Goal: Task Accomplishment & Management: Manage account settings

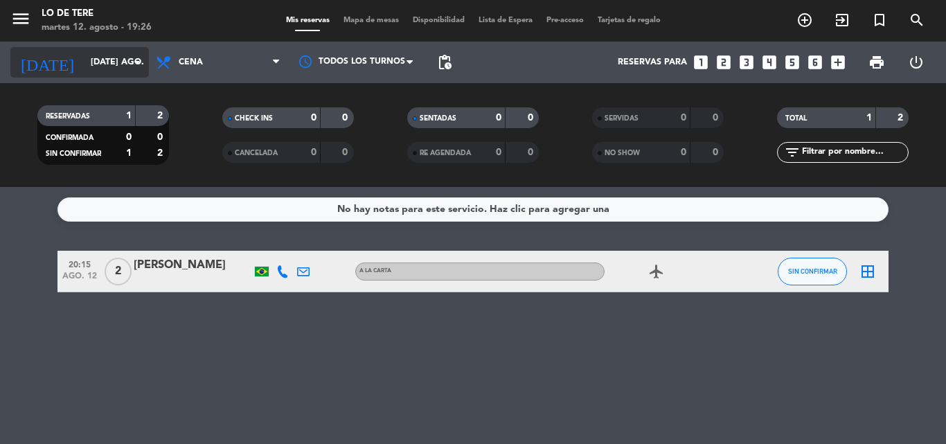
click at [99, 57] on input "[DATE] ago." at bounding box center [142, 63] width 117 height 24
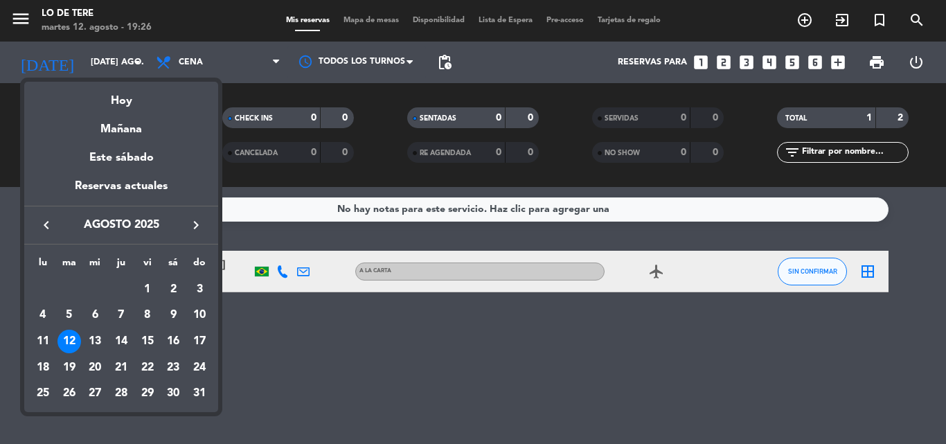
click at [192, 223] on icon "keyboard_arrow_right" at bounding box center [196, 225] width 17 height 17
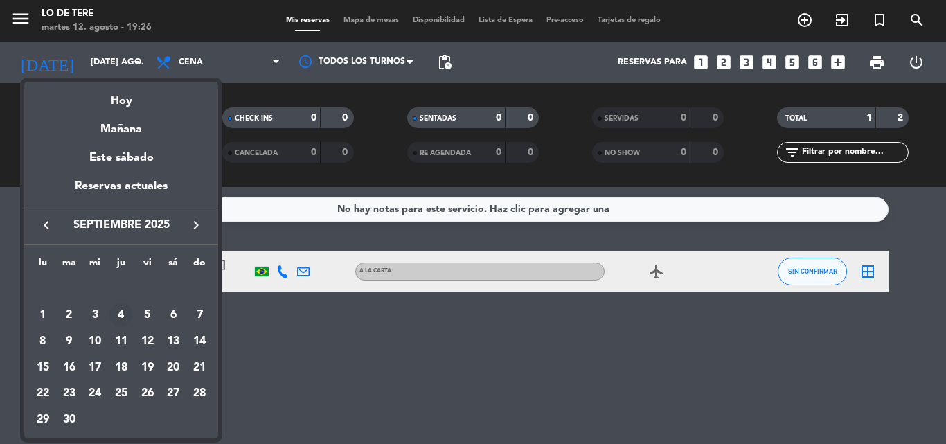
click at [123, 312] on div "4" at bounding box center [121, 315] width 24 height 24
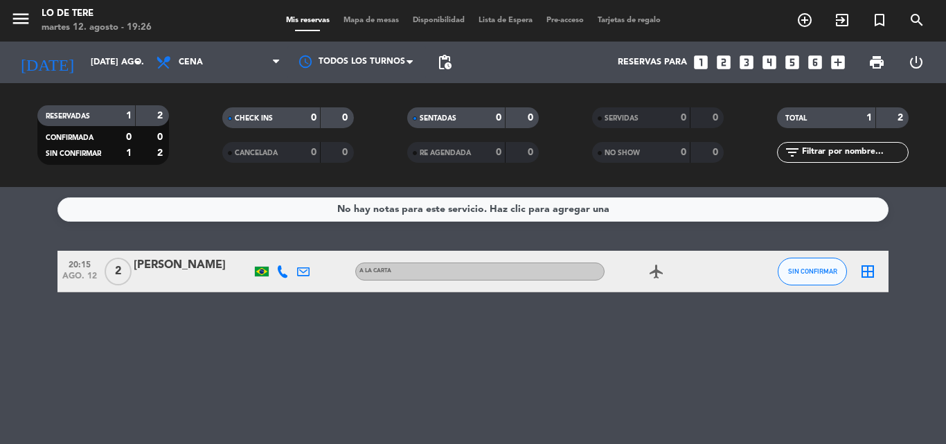
type input "[DEMOGRAPHIC_DATA] [DATE]"
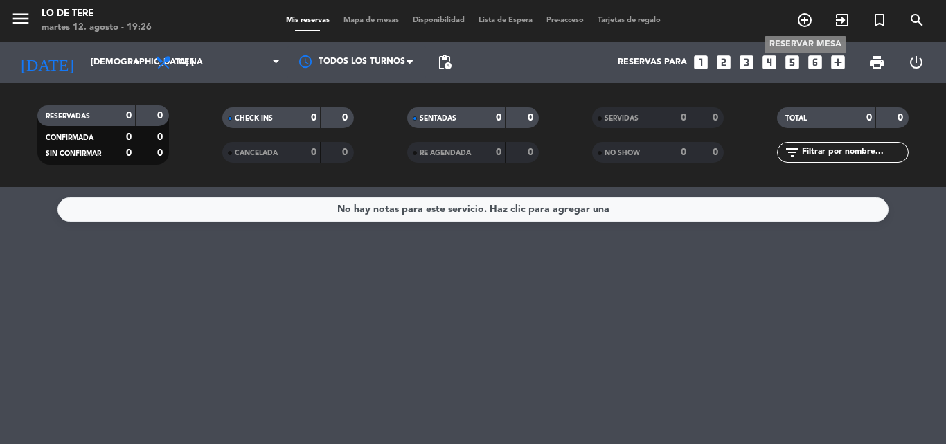
click at [804, 17] on icon "add_circle_outline" at bounding box center [804, 20] width 17 height 17
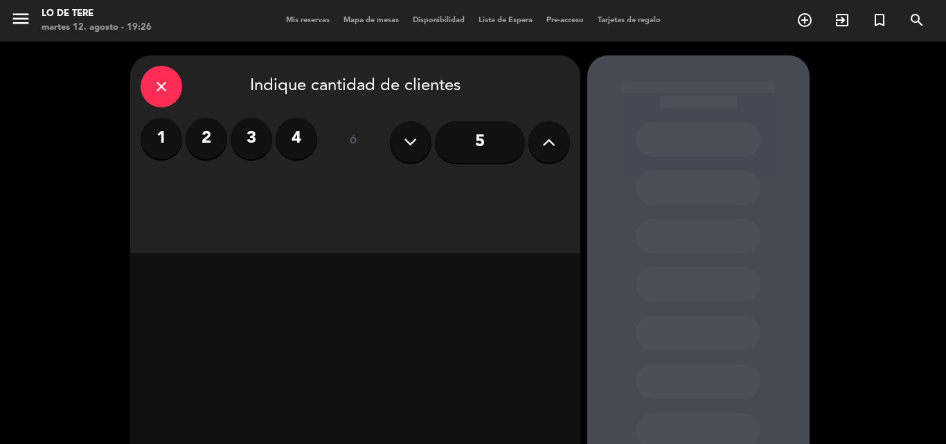
click at [560, 134] on button at bounding box center [549, 142] width 42 height 42
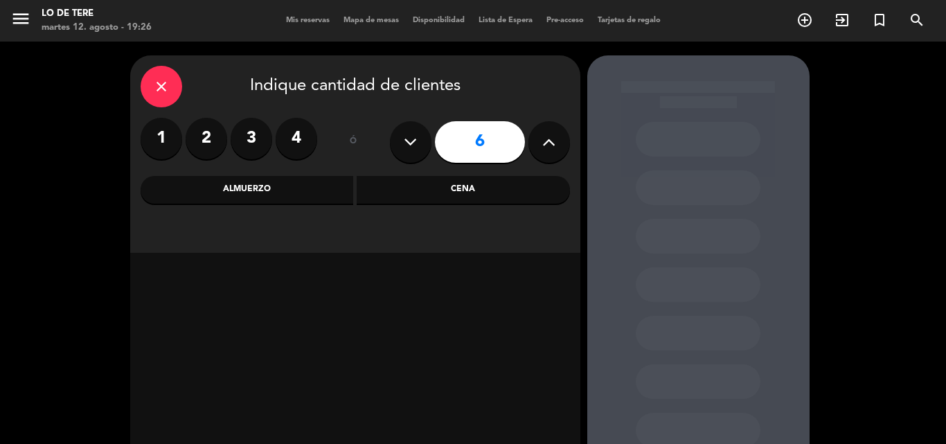
click at [560, 134] on button at bounding box center [549, 142] width 42 height 42
type input "10"
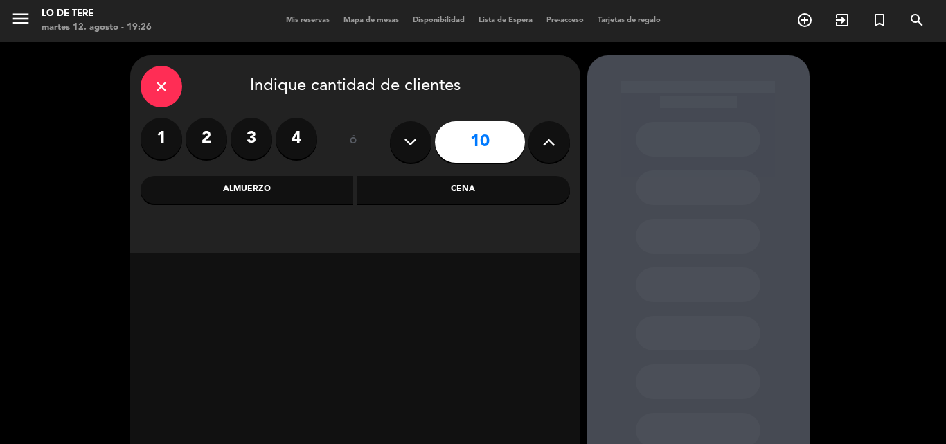
click at [465, 188] on div "Cena" at bounding box center [463, 190] width 213 height 28
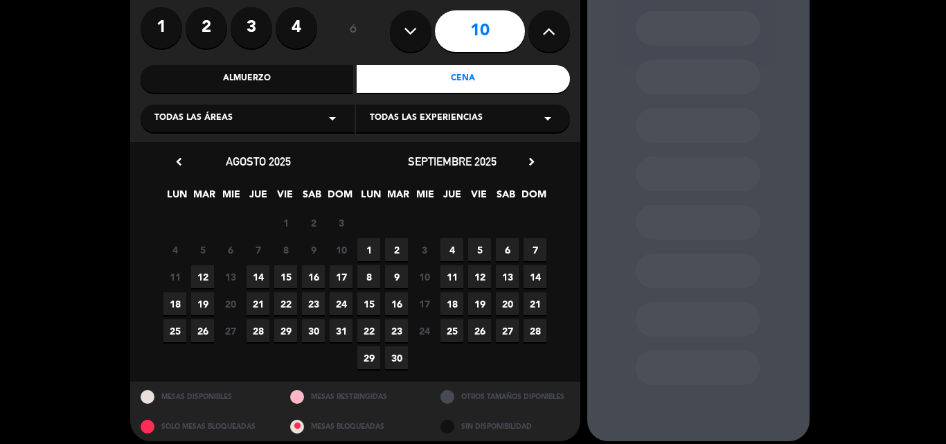
scroll to position [121, 0]
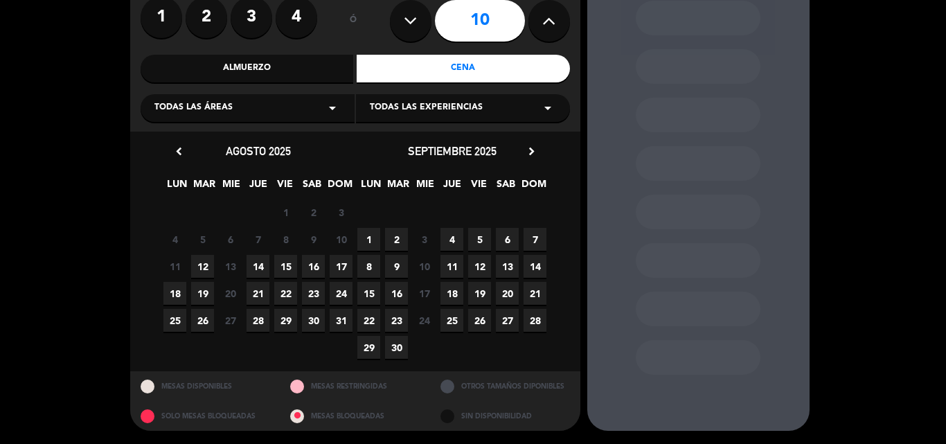
click at [453, 236] on span "4" at bounding box center [451, 239] width 23 height 23
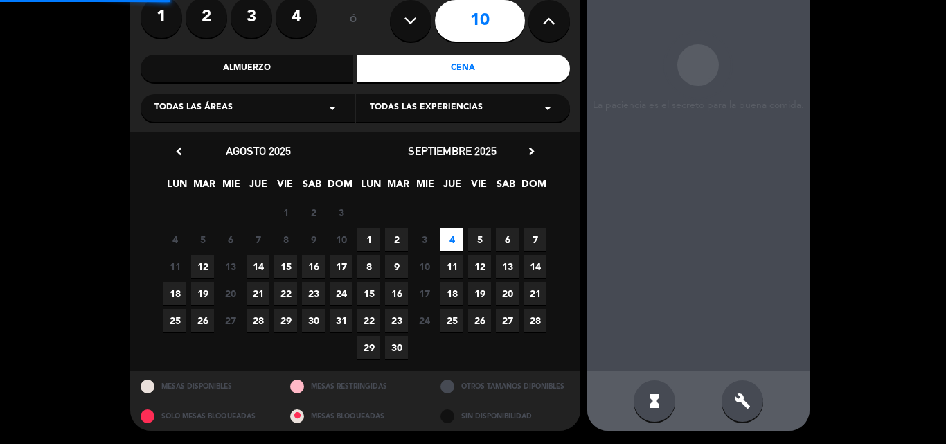
scroll to position [55, 0]
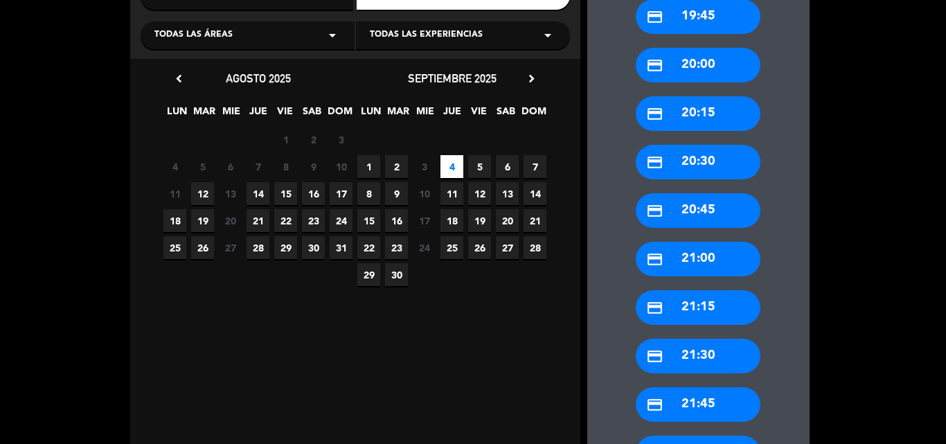
click at [695, 264] on div "credit_card 21:00" at bounding box center [698, 259] width 125 height 35
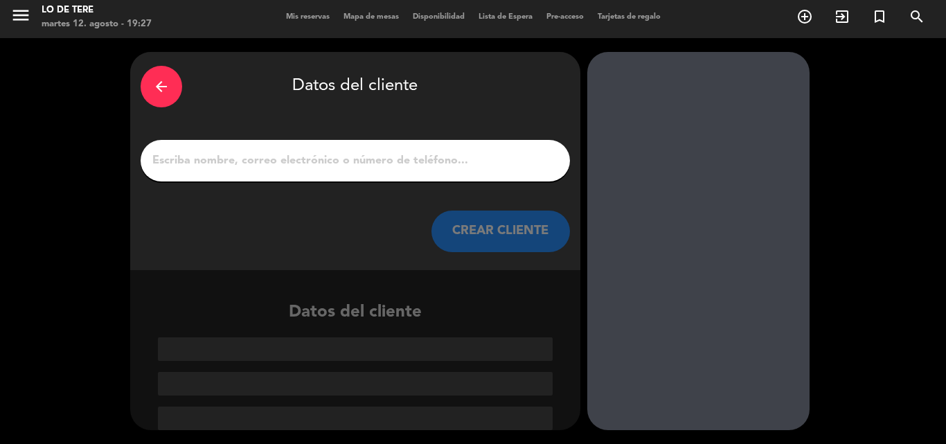
scroll to position [3, 0]
click at [198, 161] on input "1" at bounding box center [355, 160] width 408 height 19
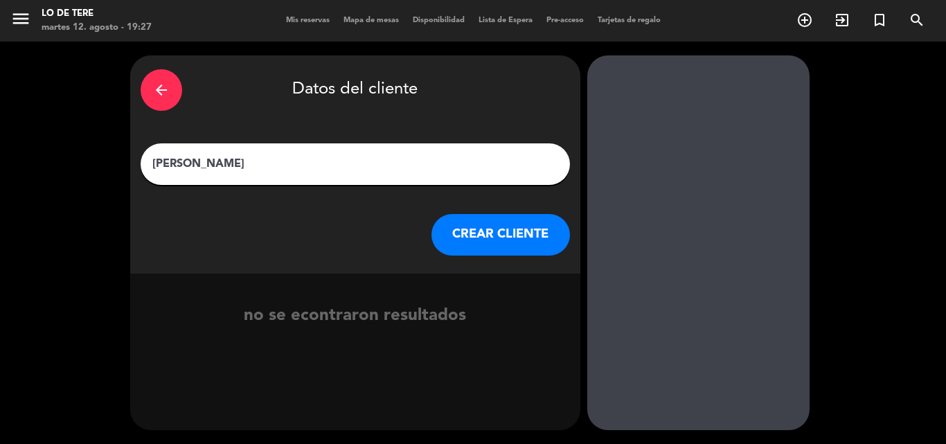
type input "[PERSON_NAME]"
click at [487, 235] on button "CREAR CLIENTE" at bounding box center [500, 235] width 138 height 42
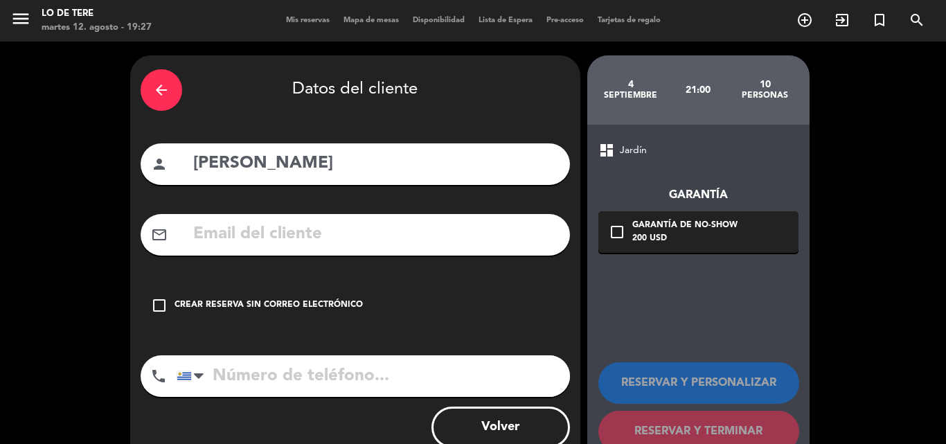
click at [158, 305] on icon "check_box_outline_blank" at bounding box center [159, 305] width 17 height 17
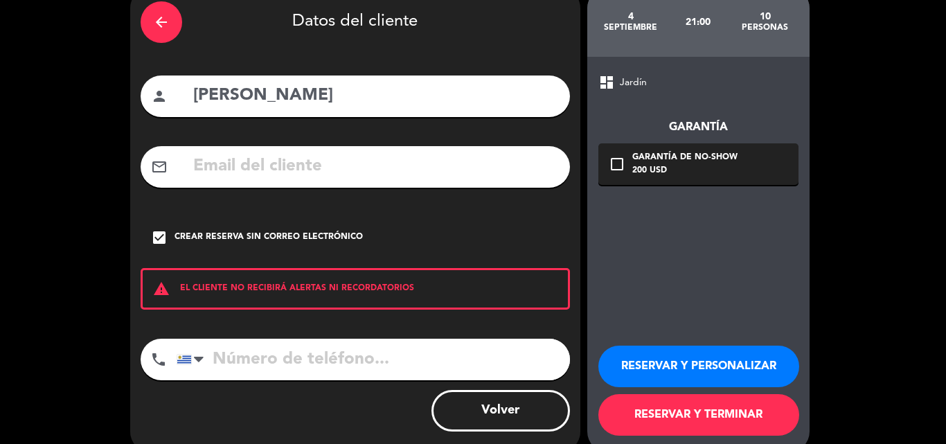
scroll to position [69, 0]
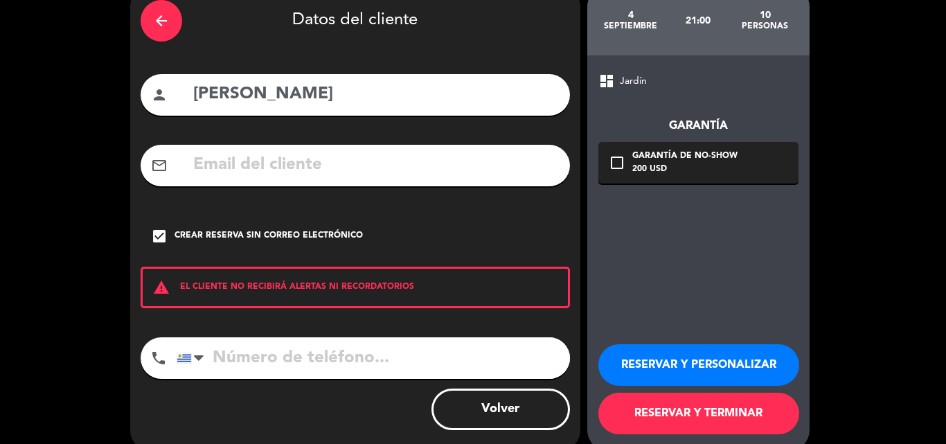
click at [687, 414] on button "RESERVAR Y TERMINAR" at bounding box center [698, 414] width 201 height 42
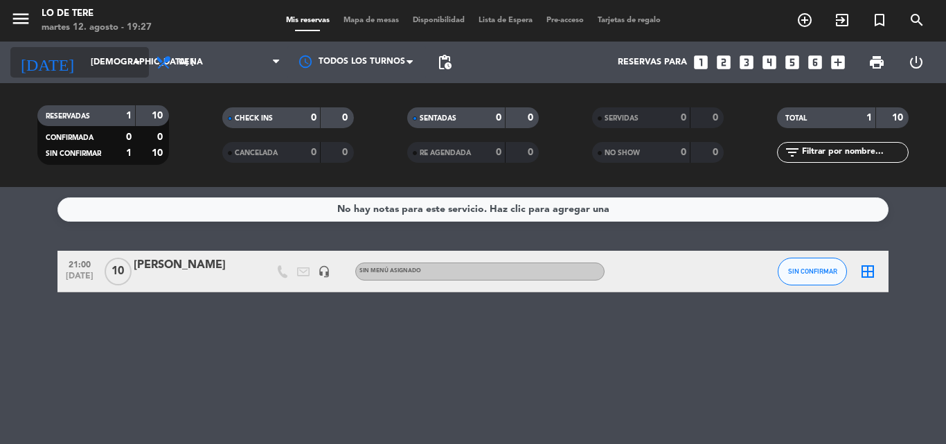
click at [98, 64] on input "[DEMOGRAPHIC_DATA] [DATE]" at bounding box center [142, 63] width 117 height 24
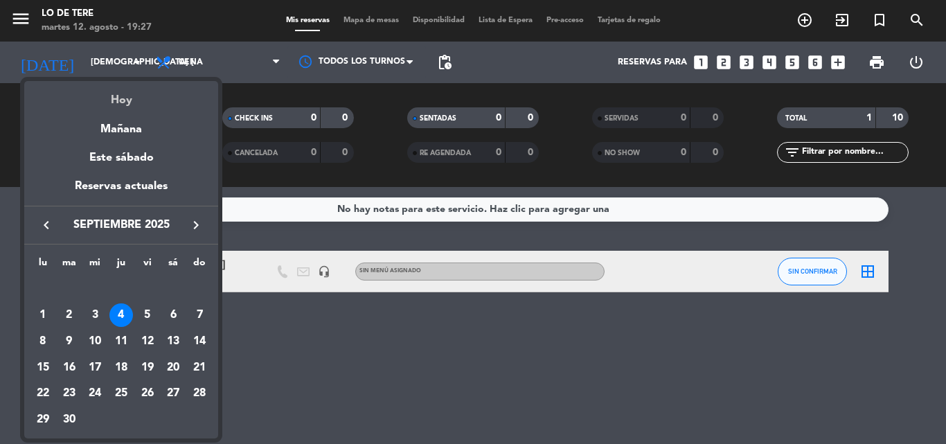
click at [125, 100] on div "Hoy" at bounding box center [121, 95] width 194 height 28
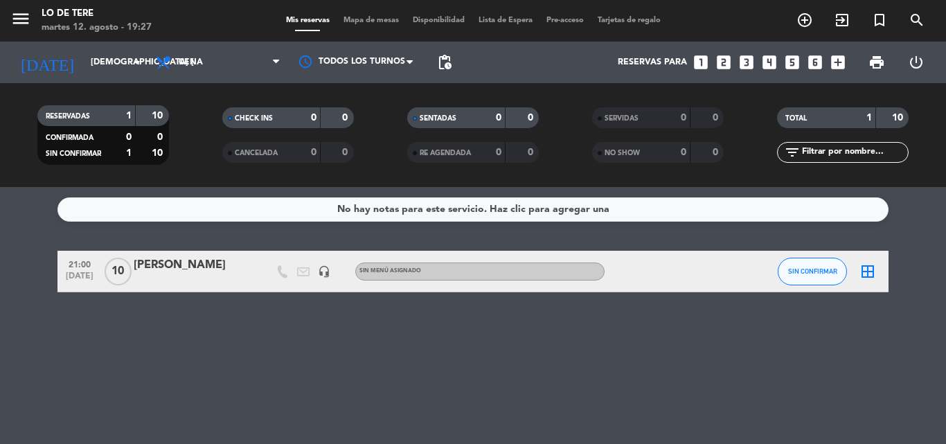
type input "[DATE] ago."
click at [843, 19] on icon "exit_to_app" at bounding box center [842, 20] width 17 height 17
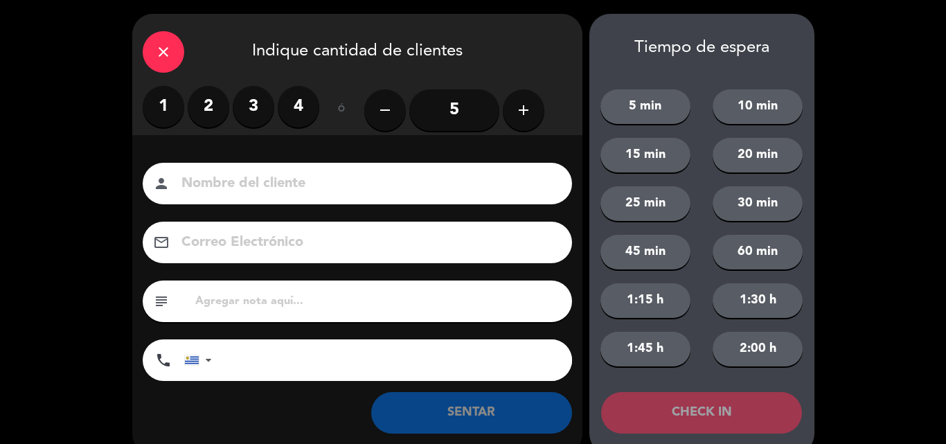
click at [220, 100] on label "2" at bounding box center [209, 107] width 42 height 42
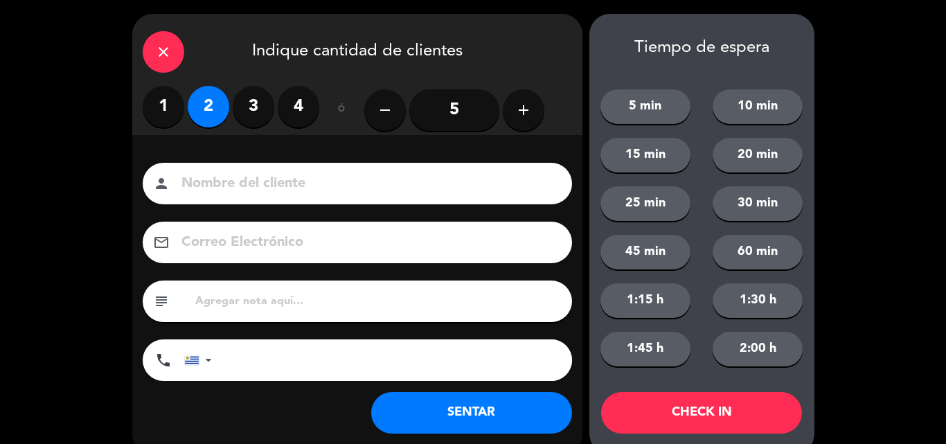
click at [440, 410] on button "SENTAR" at bounding box center [471, 413] width 201 height 42
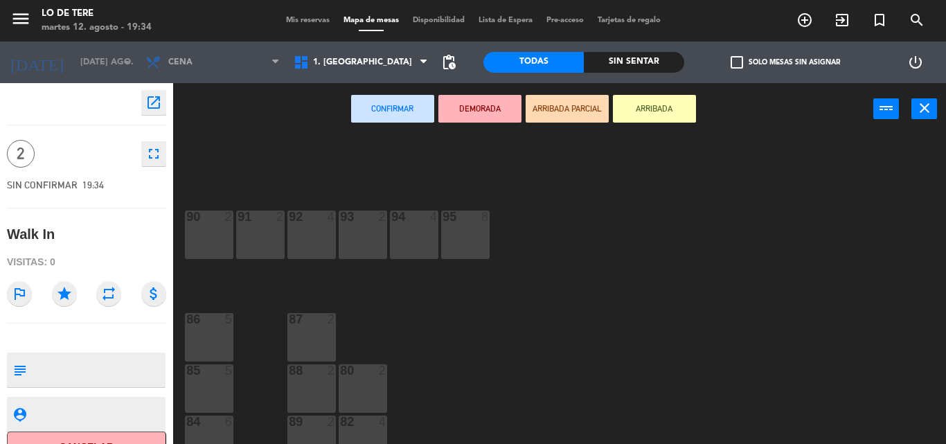
click at [228, 386] on div "85 5" at bounding box center [209, 388] width 48 height 48
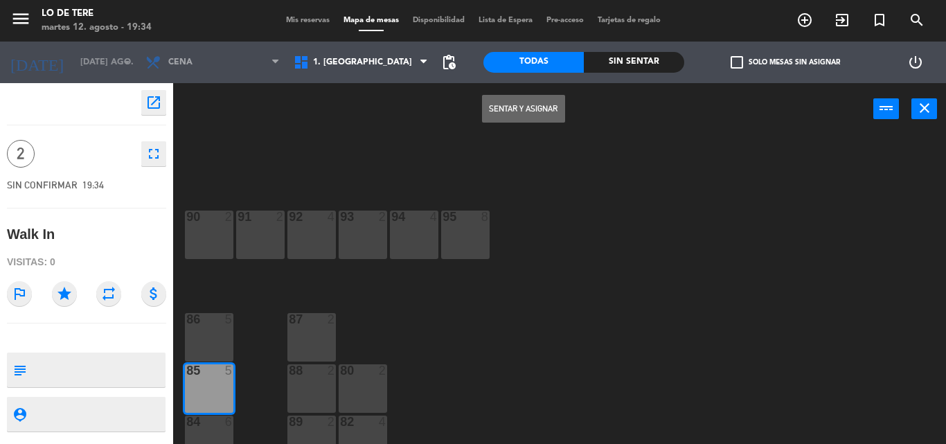
click at [549, 119] on button "Sentar y Asignar" at bounding box center [523, 109] width 83 height 28
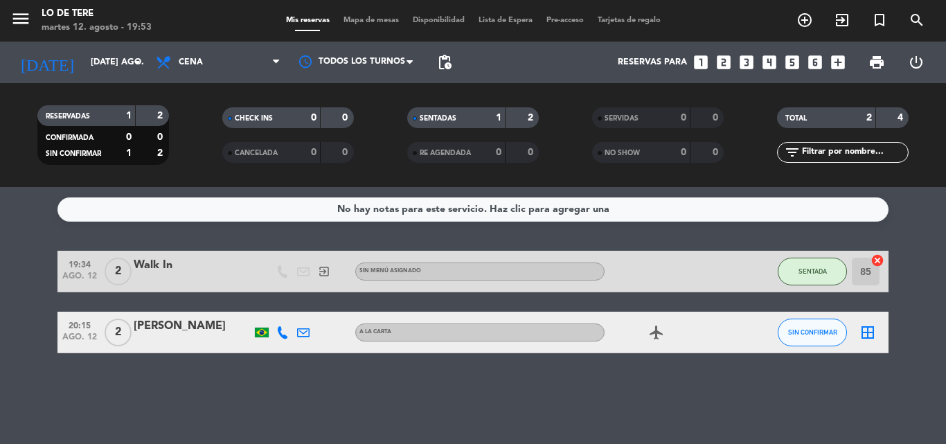
click at [862, 332] on icon "border_all" at bounding box center [867, 332] width 17 height 17
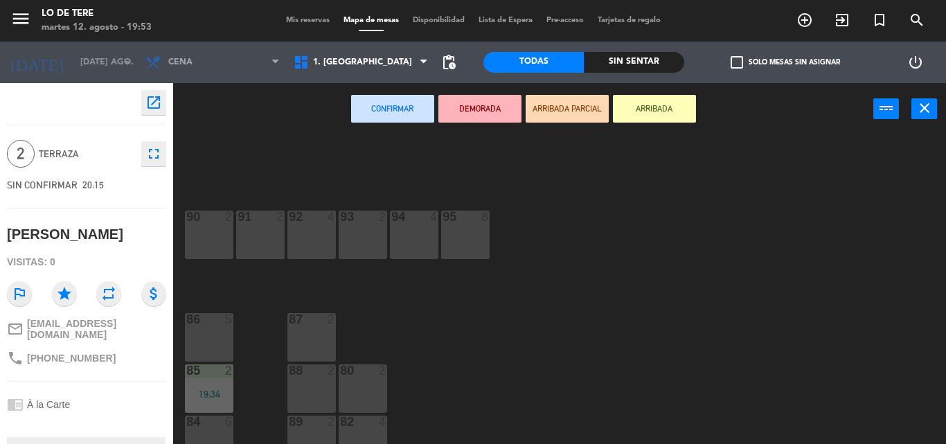
click at [263, 240] on div "91 2" at bounding box center [260, 234] width 48 height 48
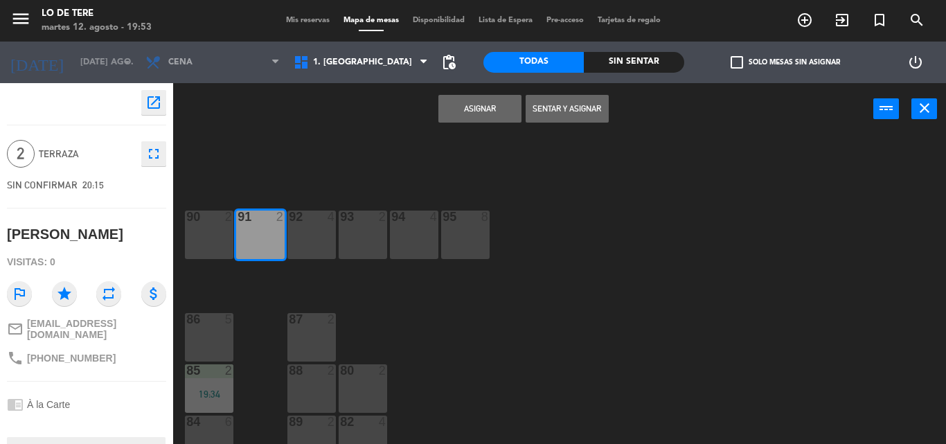
click at [603, 111] on button "Sentar y Asignar" at bounding box center [566, 109] width 83 height 28
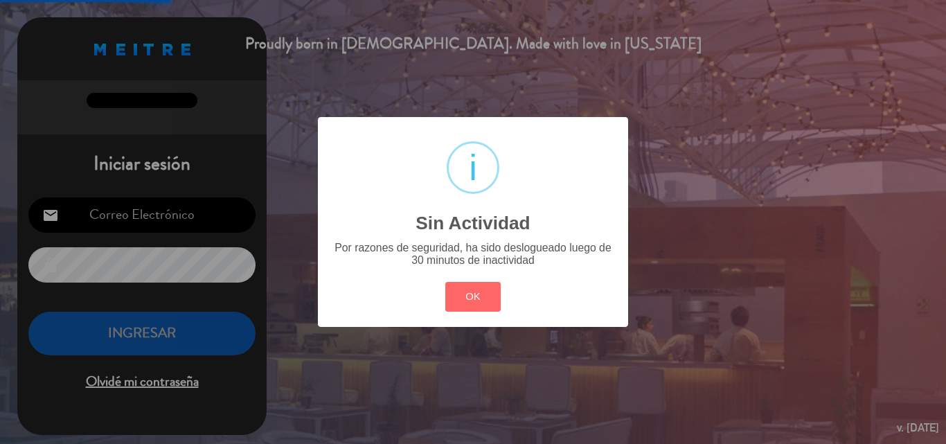
type input "[EMAIL_ADDRESS][DOMAIN_NAME]"
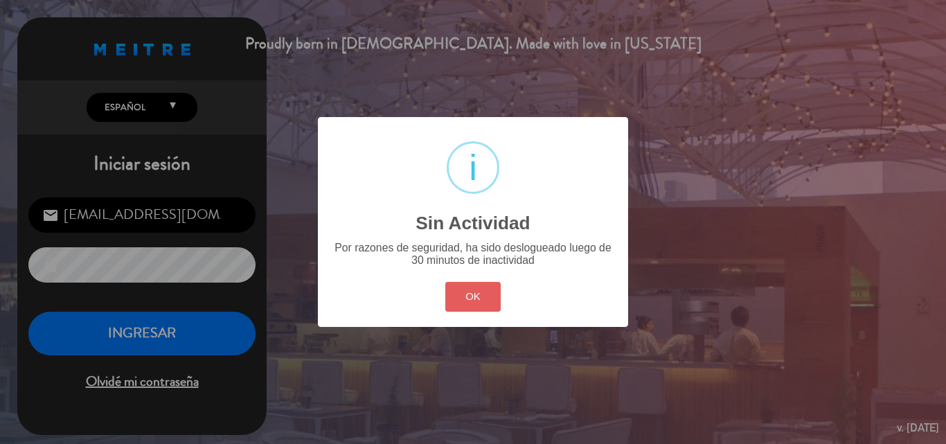
click at [468, 291] on button "OK" at bounding box center [473, 297] width 56 height 30
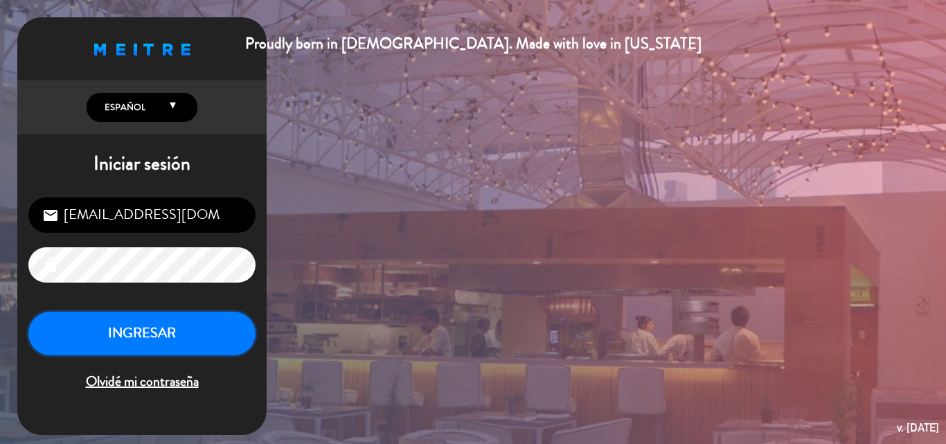
click at [172, 341] on button "INGRESAR" at bounding box center [141, 334] width 227 height 44
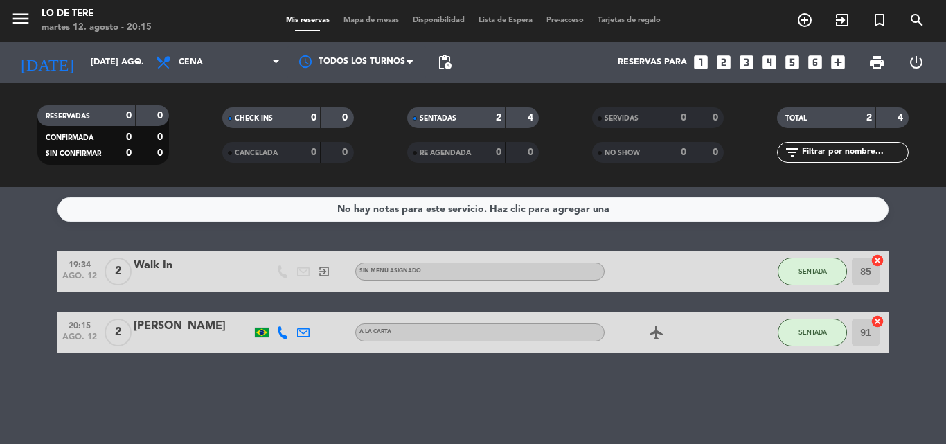
click at [465, 387] on div "No hay notas para este servicio. Haz clic para agregar una 19:34 ago. 12 2 Walk…" at bounding box center [473, 315] width 946 height 257
click at [84, 69] on input "[DATE] ago." at bounding box center [142, 63] width 117 height 24
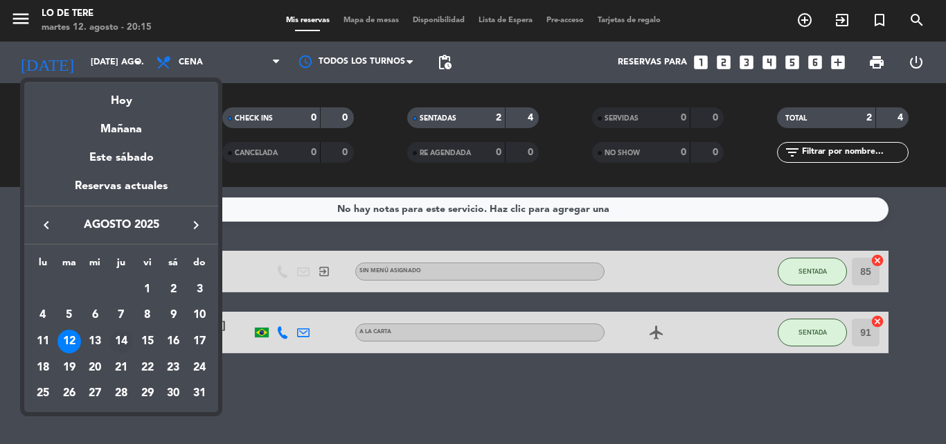
click at [123, 339] on div "14" at bounding box center [121, 342] width 24 height 24
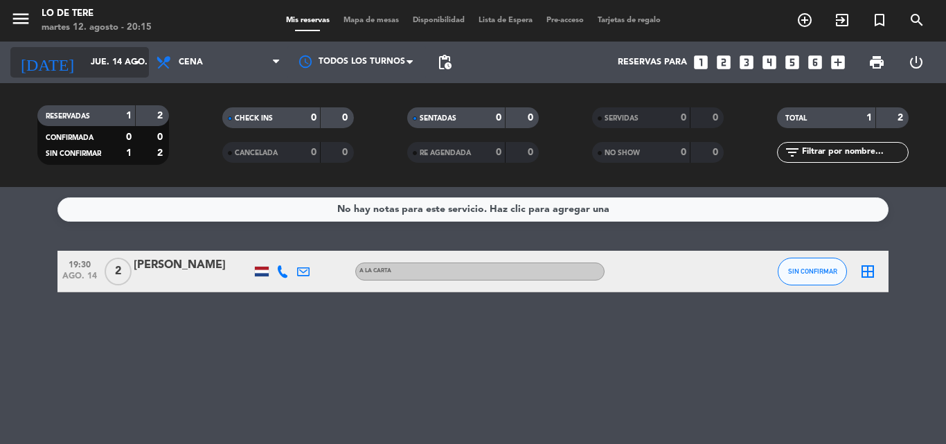
click at [84, 63] on input "jue. 14 ago." at bounding box center [142, 63] width 117 height 24
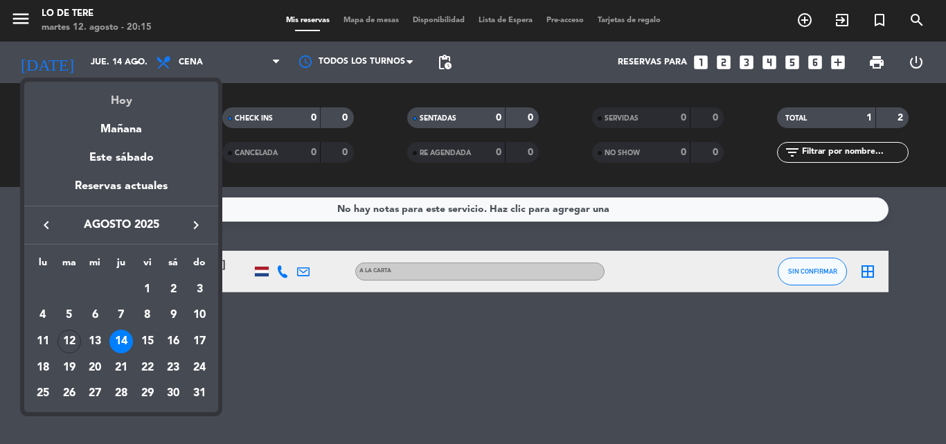
click at [118, 98] on div "Hoy" at bounding box center [121, 96] width 194 height 28
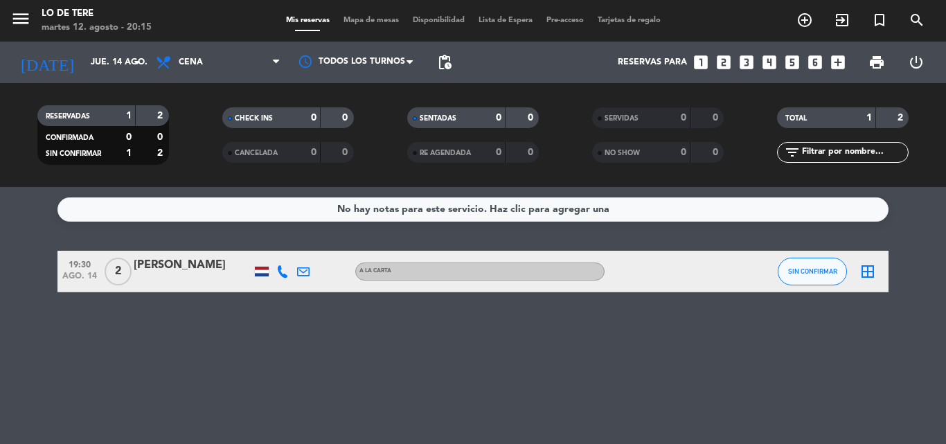
type input "[DATE] ago."
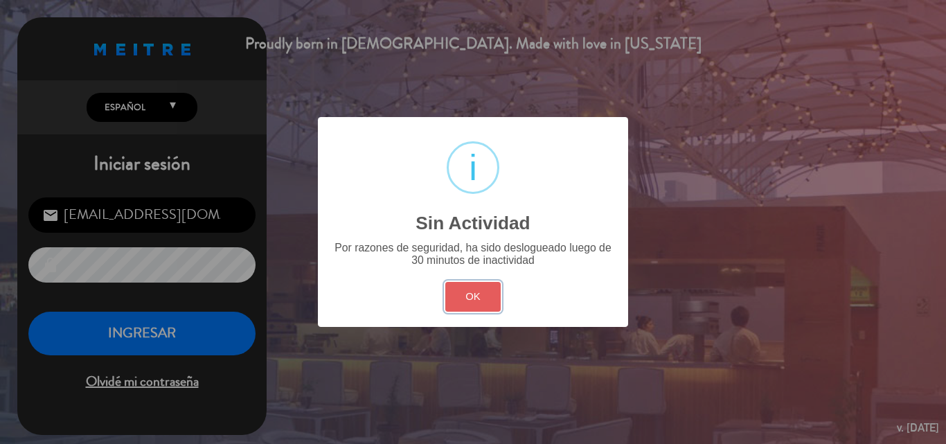
click at [475, 295] on button "OK" at bounding box center [473, 297] width 56 height 30
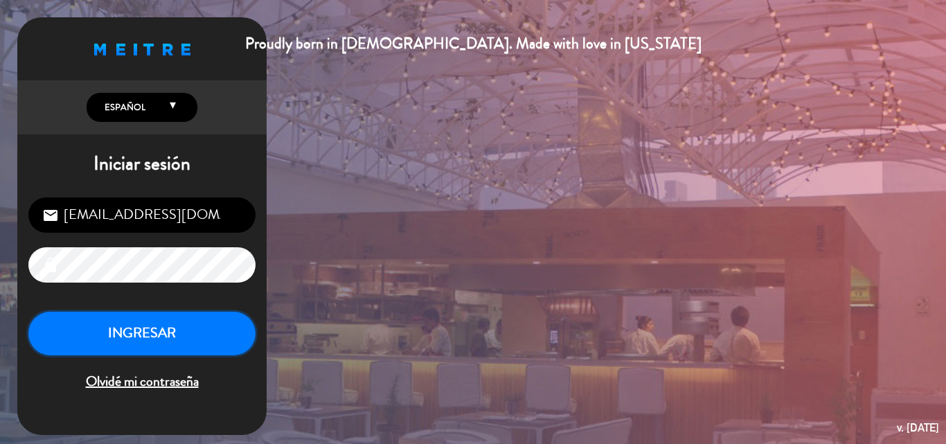
click at [172, 330] on button "INGRESAR" at bounding box center [141, 334] width 227 height 44
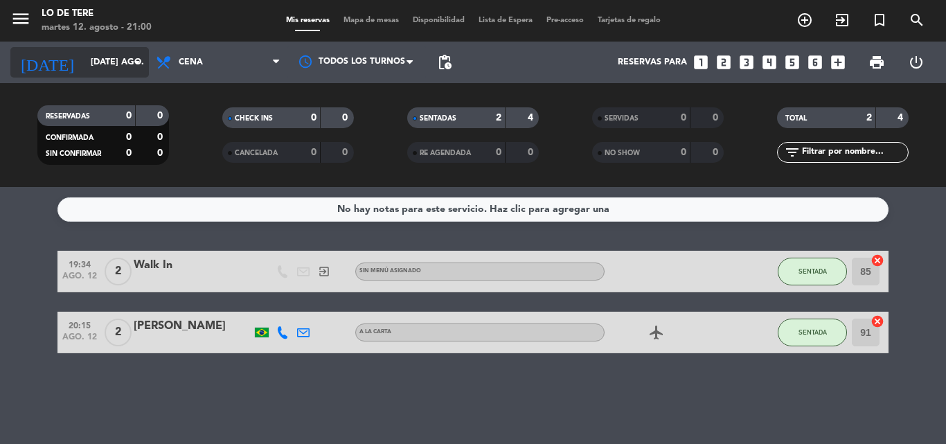
click at [84, 60] on input "[DATE] ago." at bounding box center [142, 63] width 117 height 24
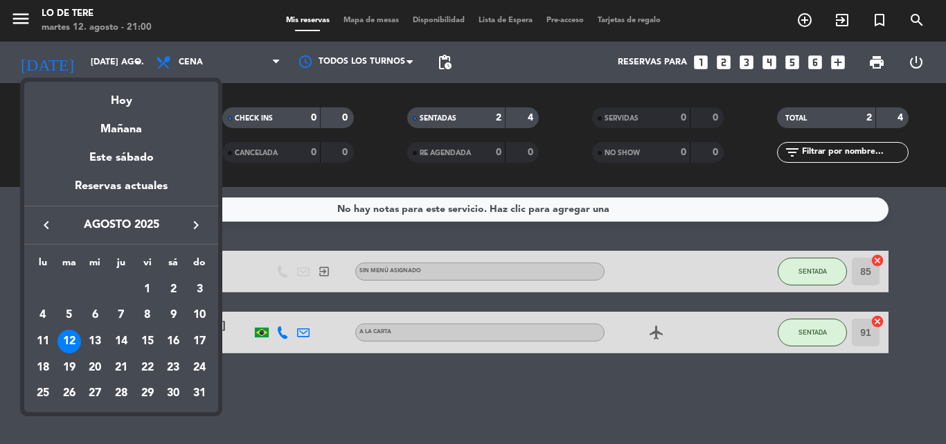
click at [193, 224] on icon "keyboard_arrow_right" at bounding box center [196, 225] width 17 height 17
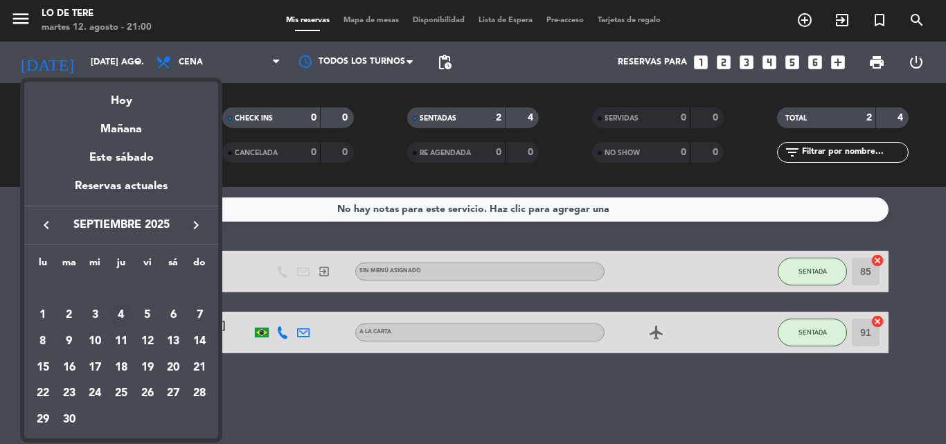
click at [123, 318] on div "4" at bounding box center [121, 315] width 24 height 24
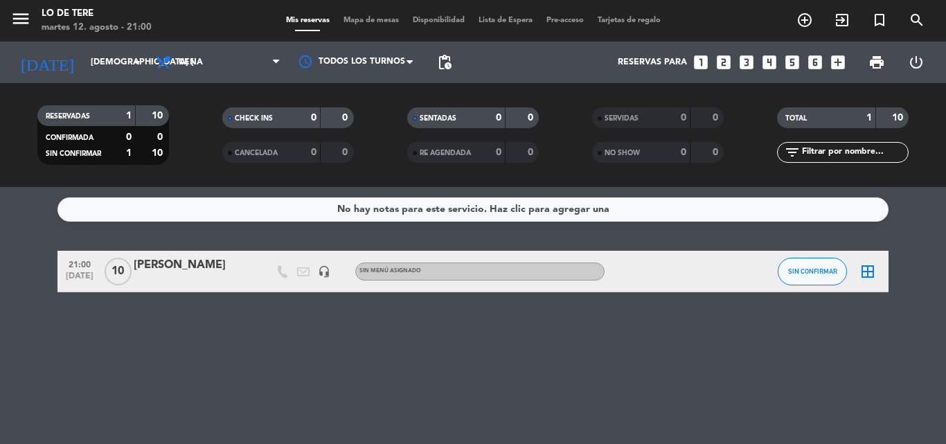
click at [197, 264] on div "[PERSON_NAME]" at bounding box center [193, 265] width 118 height 18
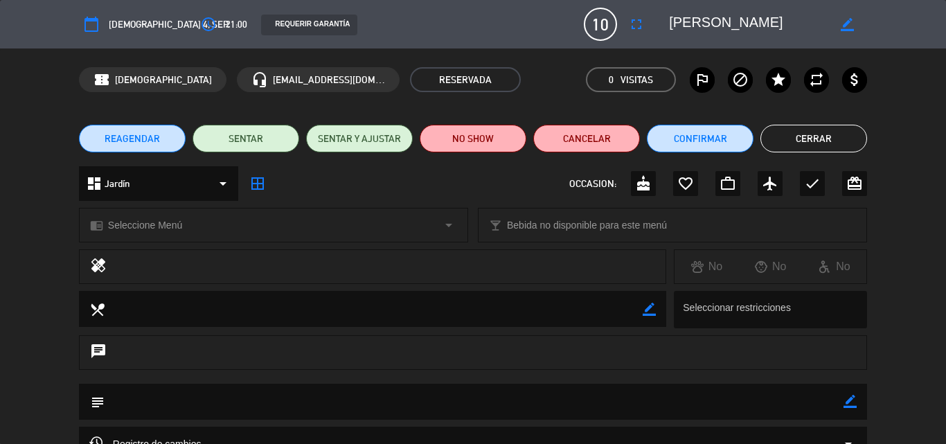
click at [819, 137] on button "Cerrar" at bounding box center [813, 139] width 107 height 28
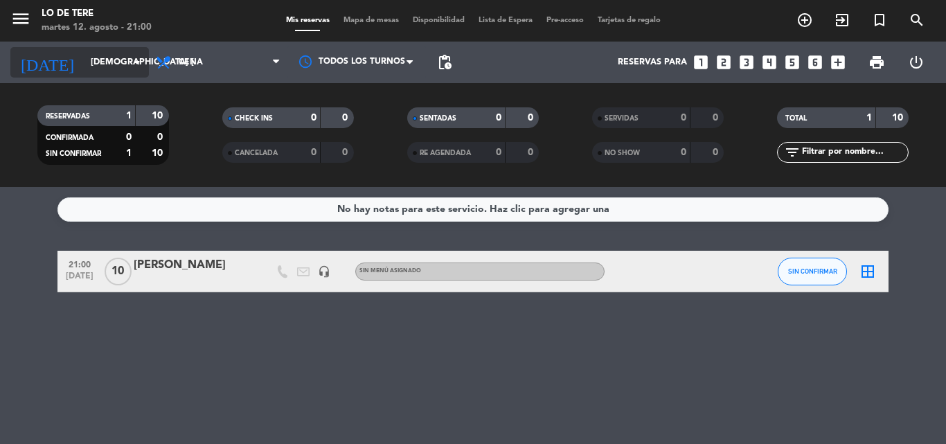
click at [105, 60] on input "[DEMOGRAPHIC_DATA] [DATE]" at bounding box center [142, 63] width 117 height 24
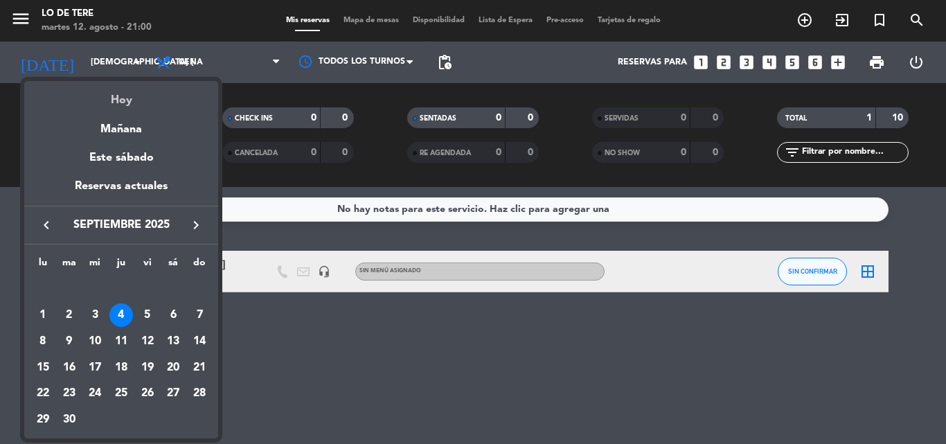
click at [118, 102] on div "Hoy" at bounding box center [121, 95] width 194 height 28
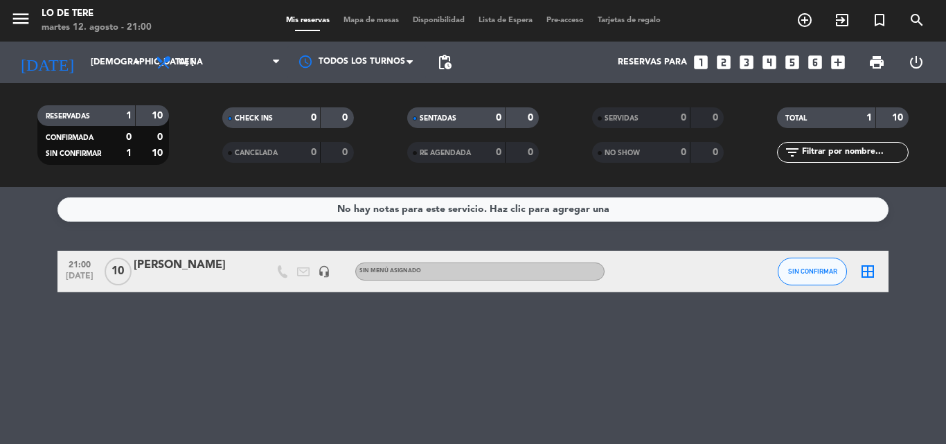
type input "[DATE] ago."
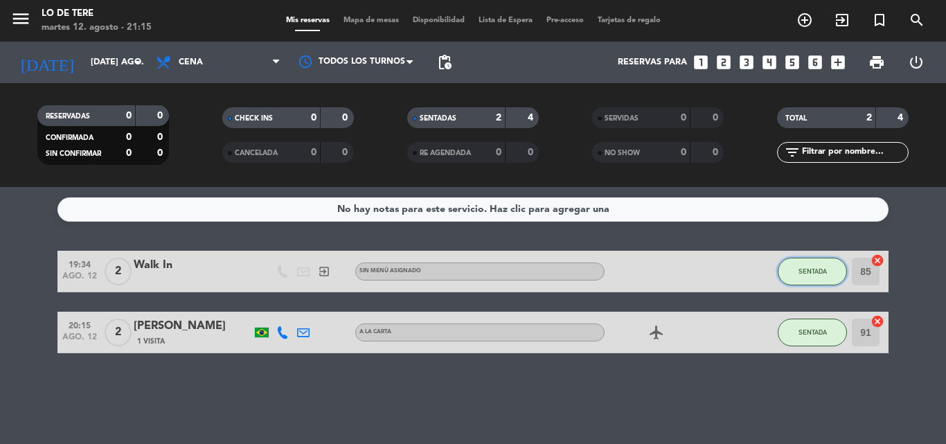
click at [818, 272] on span "SENTADA" at bounding box center [812, 271] width 28 height 8
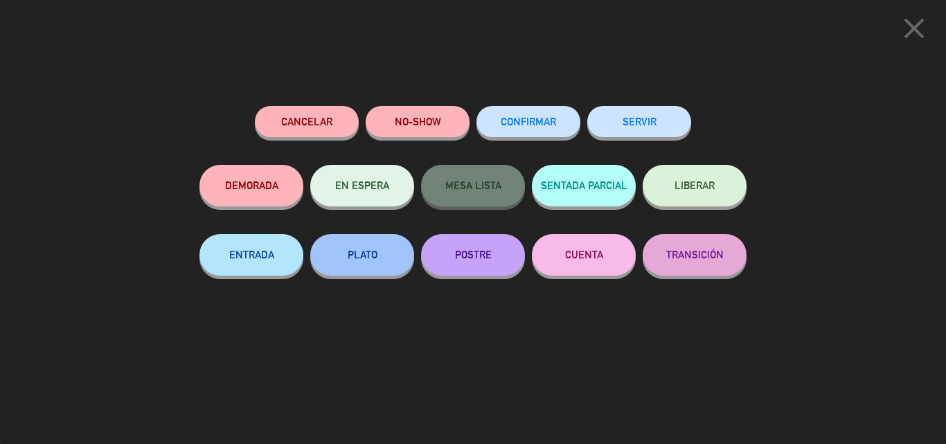
click at [633, 123] on button "SERVIR" at bounding box center [639, 121] width 104 height 31
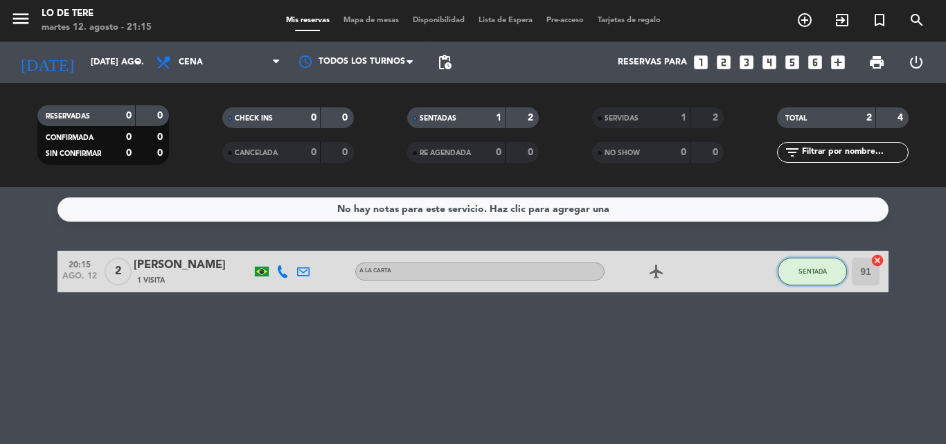
click at [811, 280] on button "SENTADA" at bounding box center [811, 272] width 69 height 28
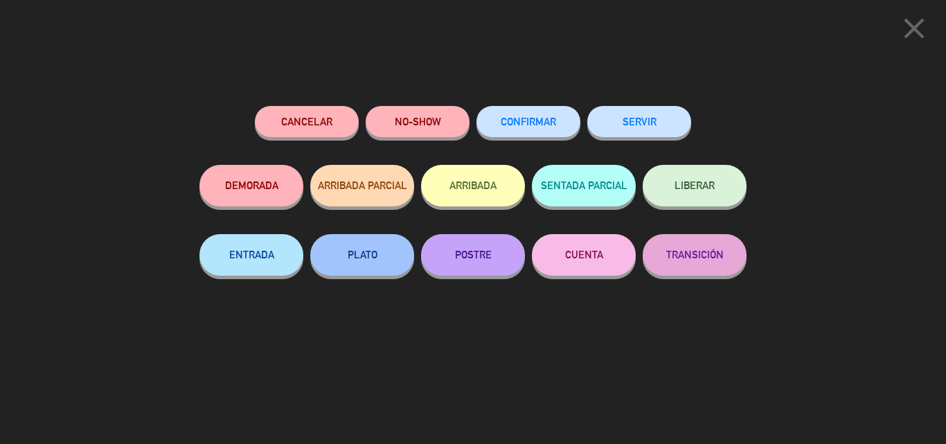
click at [622, 118] on button "SERVIR" at bounding box center [639, 121] width 104 height 31
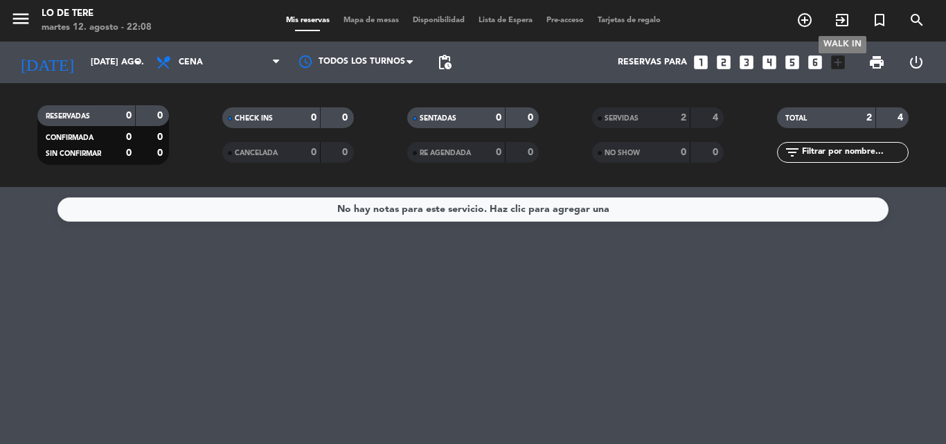
click at [841, 17] on icon "exit_to_app" at bounding box center [842, 20] width 17 height 17
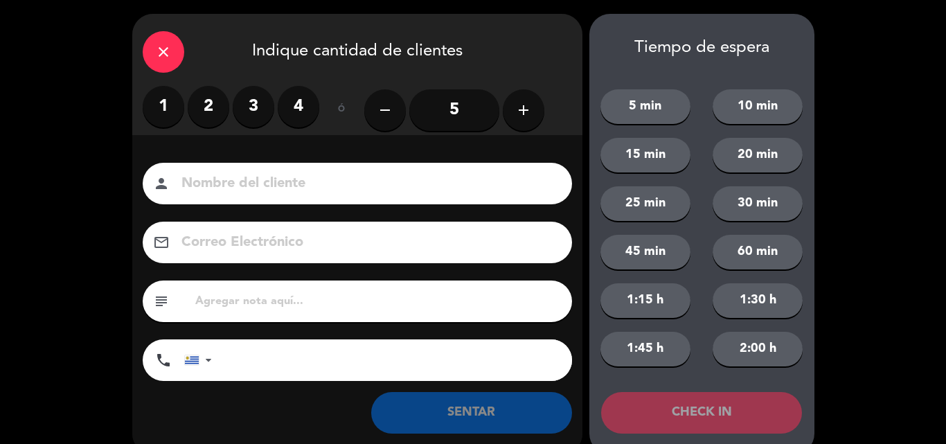
click at [213, 114] on label "2" at bounding box center [209, 107] width 42 height 42
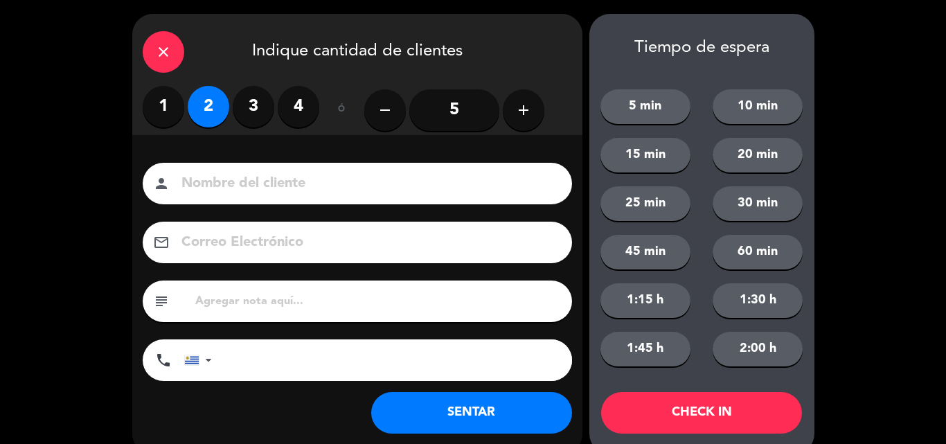
click at [489, 420] on button "SENTAR" at bounding box center [471, 413] width 201 height 42
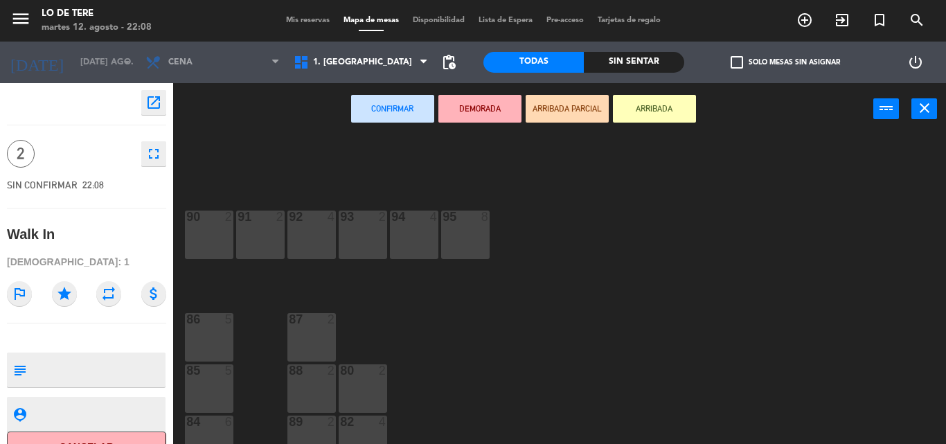
scroll to position [20, 0]
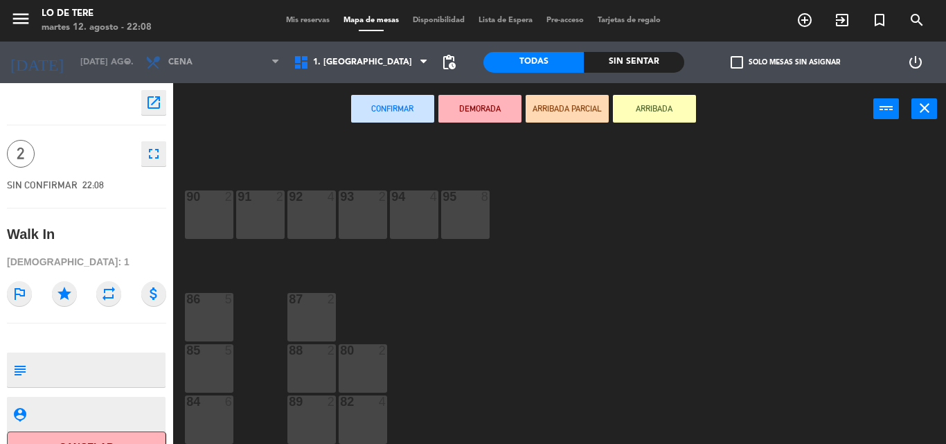
click at [255, 213] on div "91 2" at bounding box center [260, 214] width 48 height 48
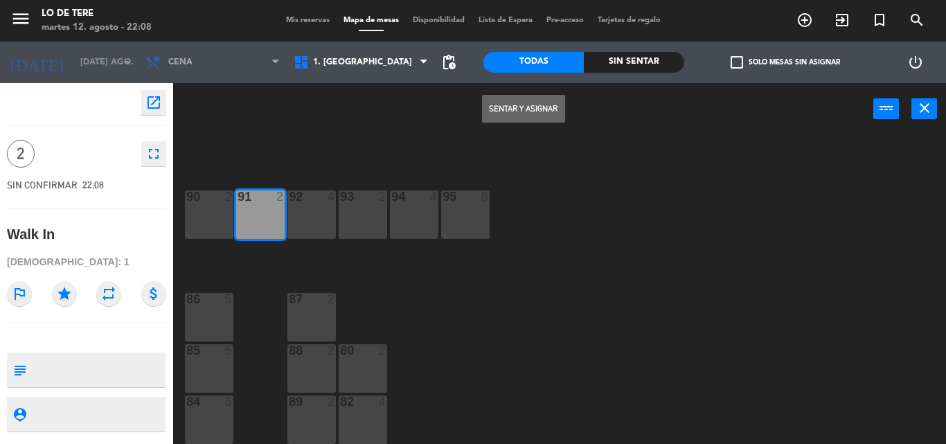
click at [516, 110] on button "Sentar y Asignar" at bounding box center [523, 109] width 83 height 28
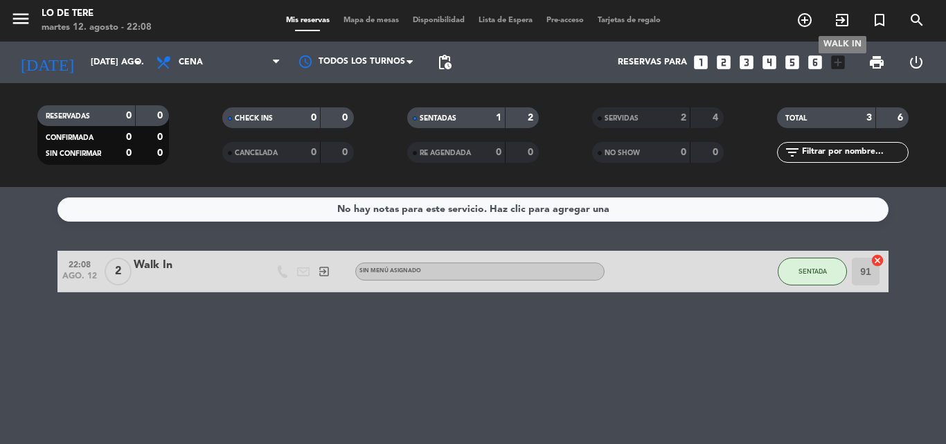
click at [836, 14] on icon "exit_to_app" at bounding box center [842, 20] width 17 height 17
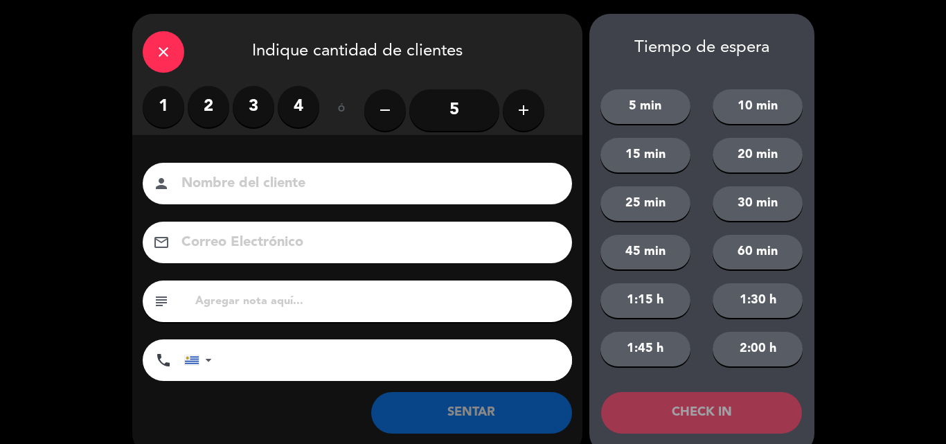
click at [222, 102] on label "2" at bounding box center [209, 107] width 42 height 42
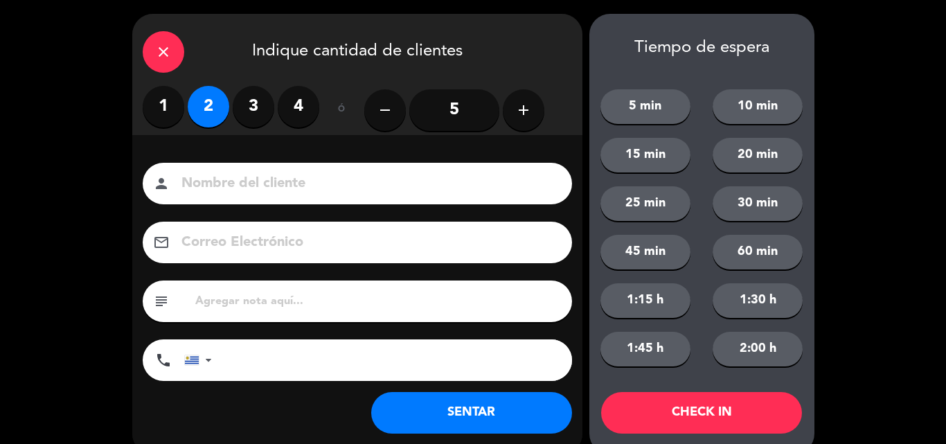
click at [487, 361] on div "Nombre del cliente person Correo Electrónico email subject phone [GEOGRAPHIC_DA…" at bounding box center [357, 274] width 450 height 222
click at [469, 408] on button "SENTAR" at bounding box center [471, 413] width 201 height 42
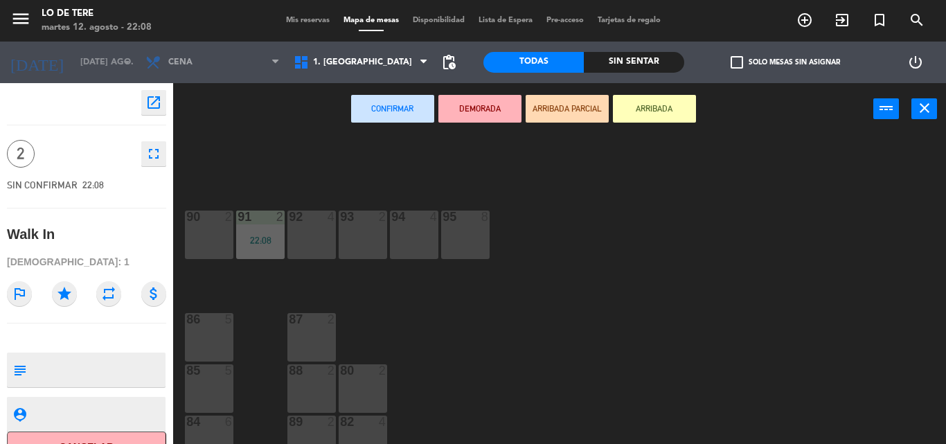
click at [206, 372] on div at bounding box center [208, 370] width 23 height 12
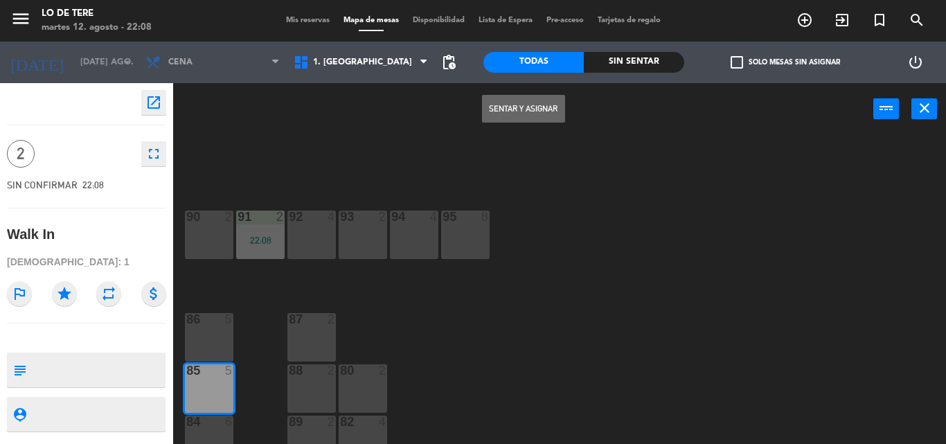
click at [529, 100] on button "Sentar y Asignar" at bounding box center [523, 109] width 83 height 28
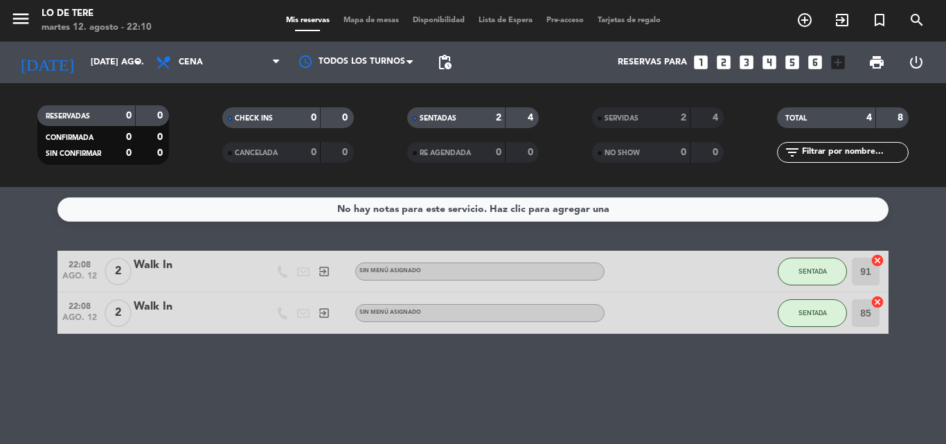
click at [879, 253] on icon "cancel" at bounding box center [877, 260] width 14 height 14
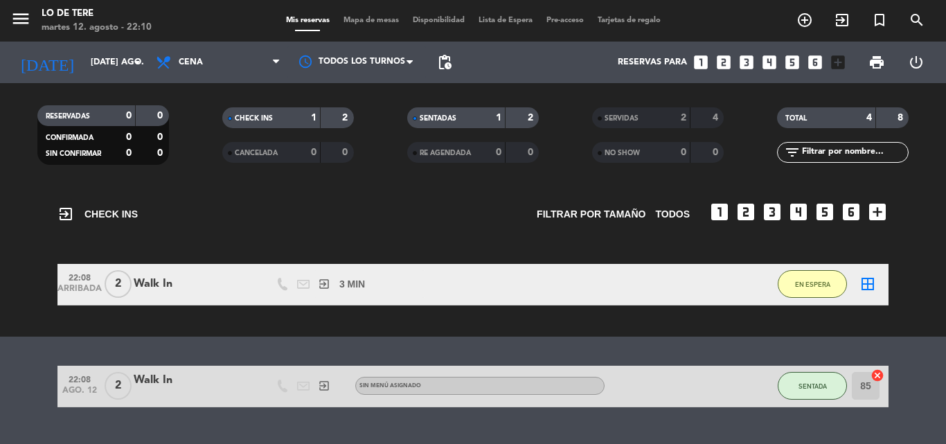
scroll to position [84, 0]
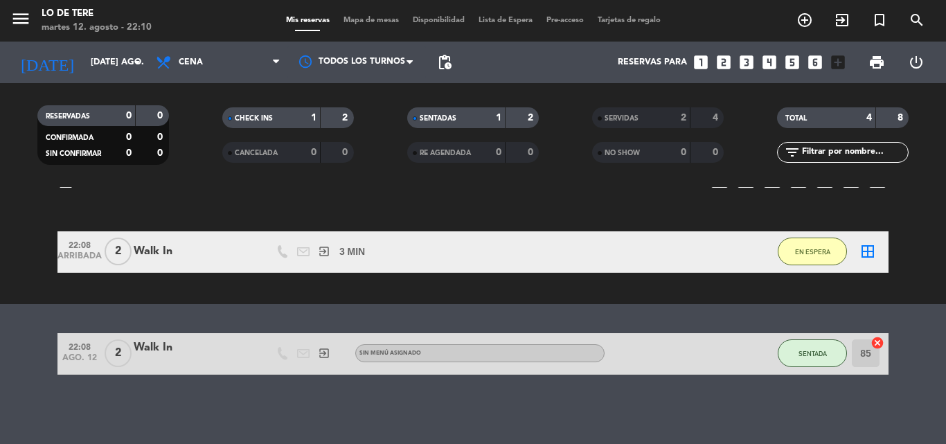
click at [874, 344] on icon "cancel" at bounding box center [877, 343] width 14 height 14
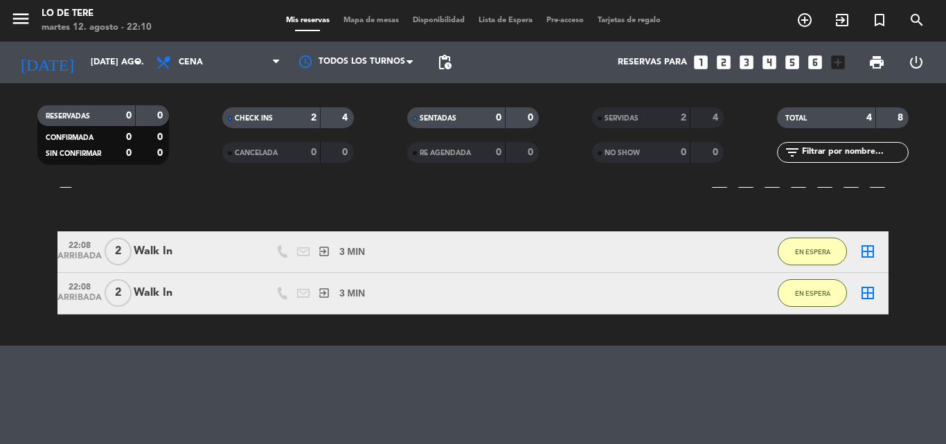
click at [864, 251] on icon "border_all" at bounding box center [867, 251] width 17 height 17
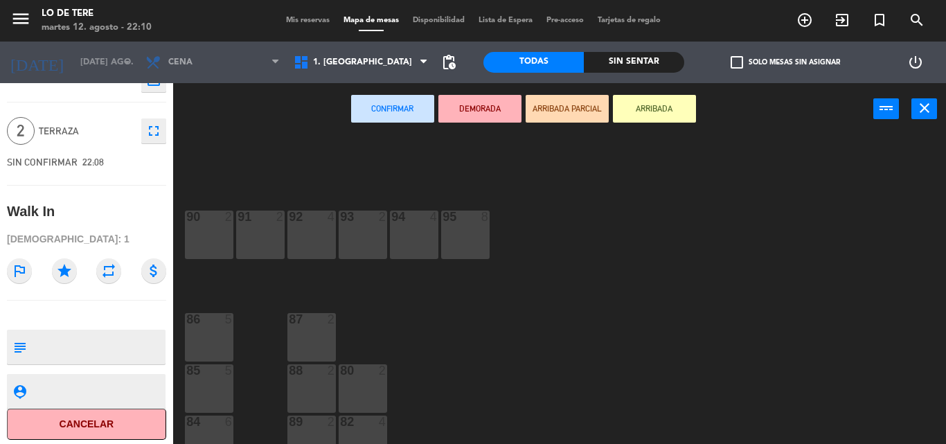
scroll to position [26, 0]
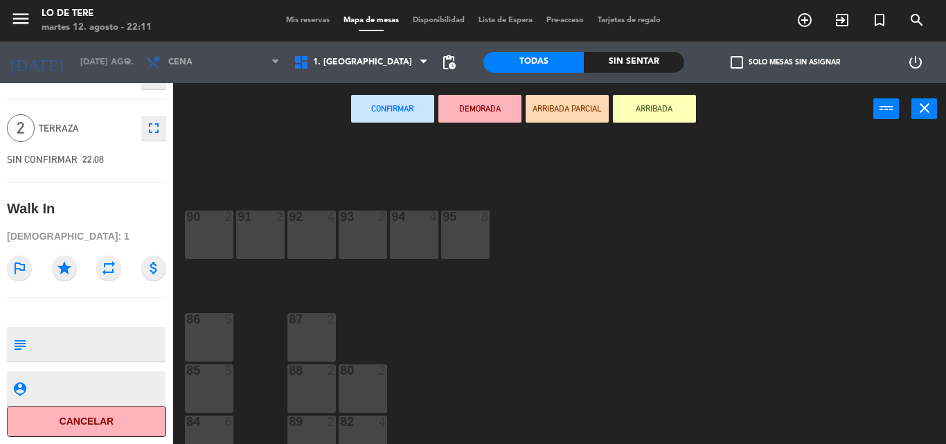
click at [100, 422] on button "Cancelar" at bounding box center [86, 421] width 159 height 31
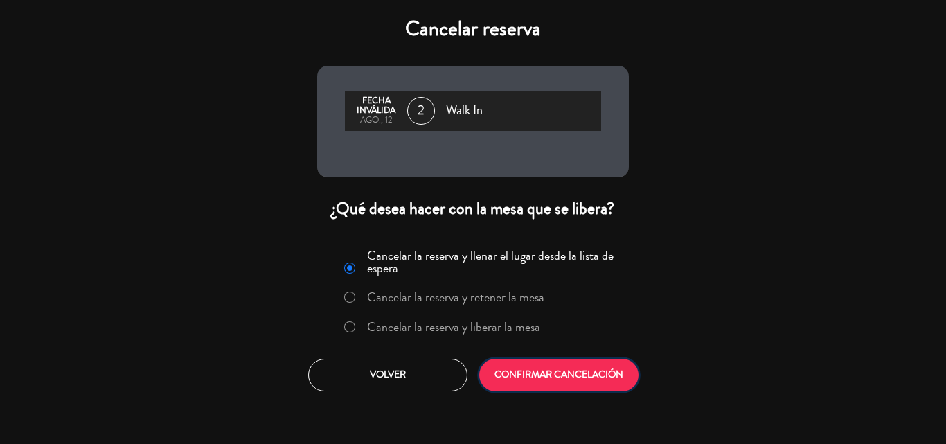
click at [549, 373] on button "CONFIRMAR CANCELACIÓN" at bounding box center [558, 375] width 159 height 33
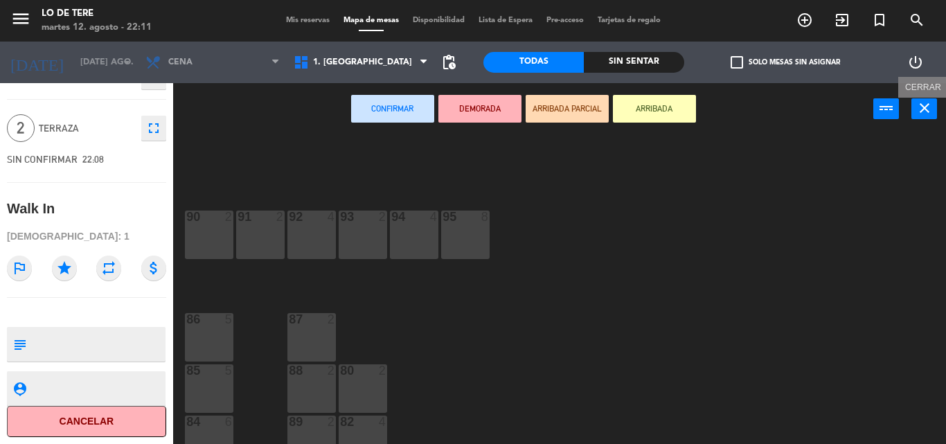
click at [915, 111] on button "close" at bounding box center [924, 108] width 26 height 21
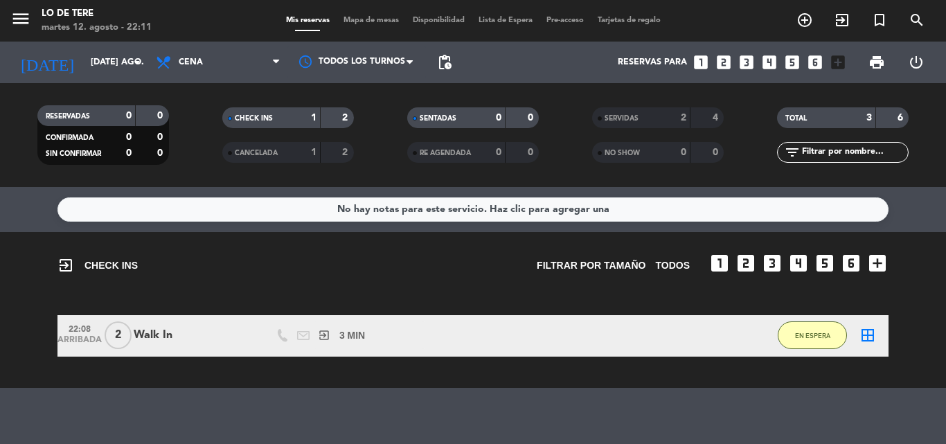
click at [865, 332] on icon "border_all" at bounding box center [867, 335] width 17 height 17
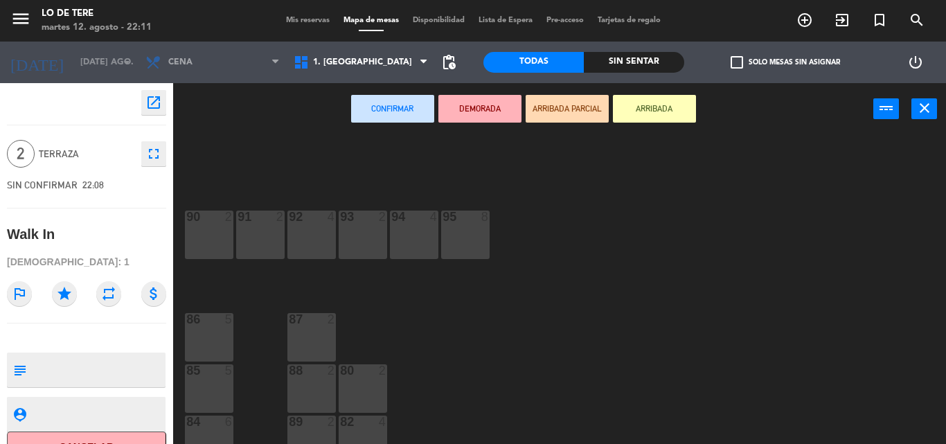
scroll to position [20, 0]
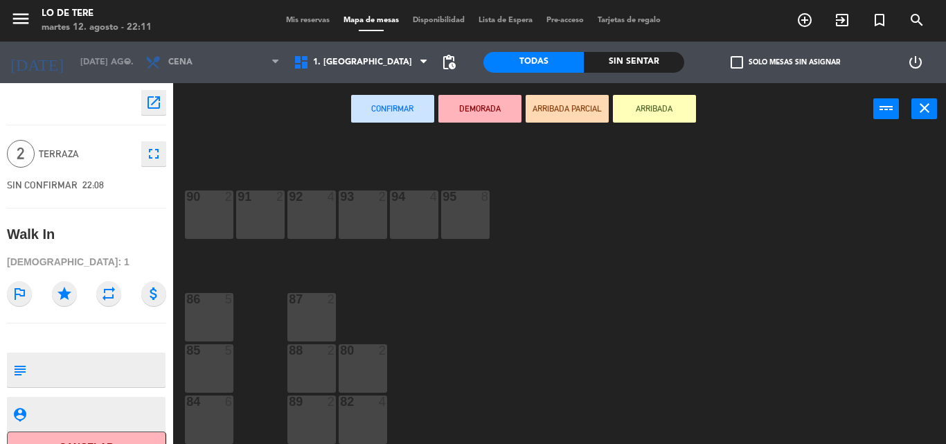
click at [75, 432] on button "Cancelar" at bounding box center [86, 446] width 159 height 31
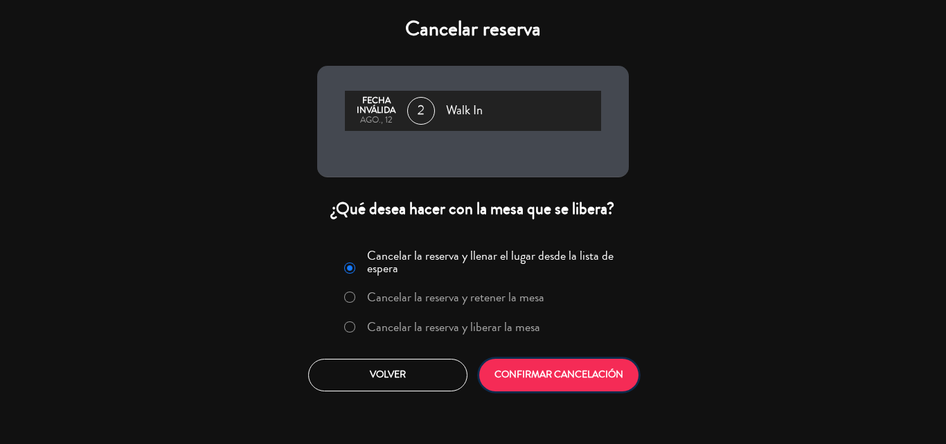
click at [553, 384] on button "CONFIRMAR CANCELACIÓN" at bounding box center [558, 375] width 159 height 33
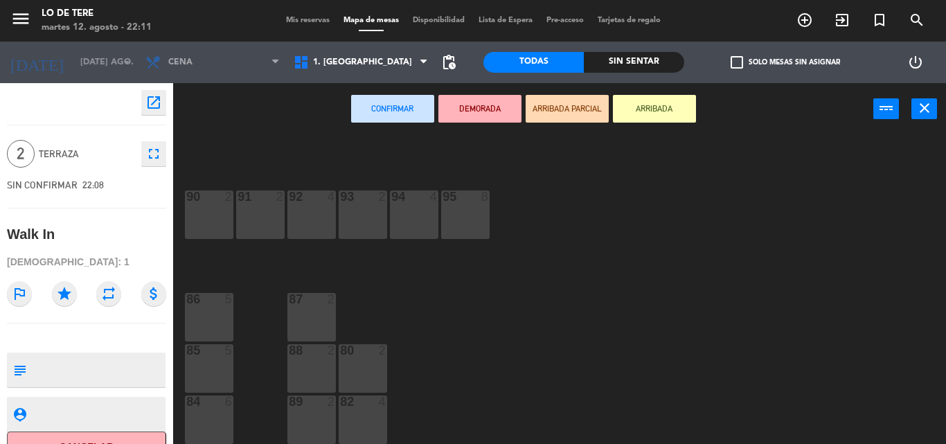
scroll to position [26, 0]
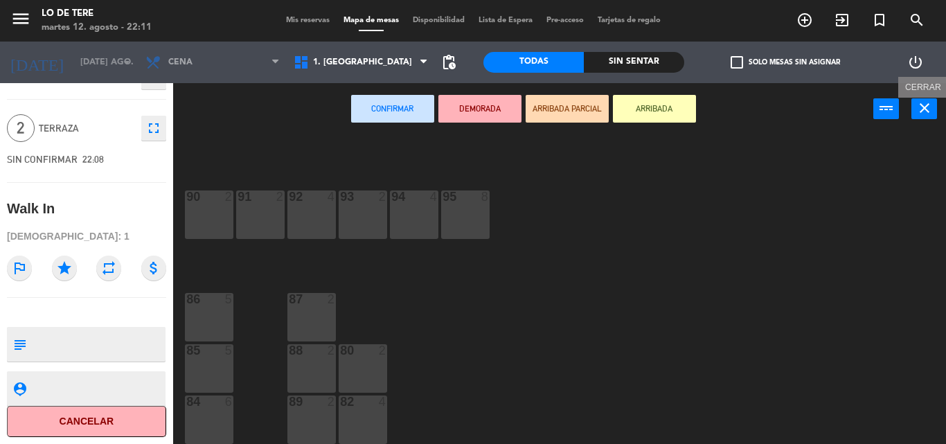
click at [933, 112] on button "close" at bounding box center [924, 108] width 26 height 21
